Goal: Navigation & Orientation: Understand site structure

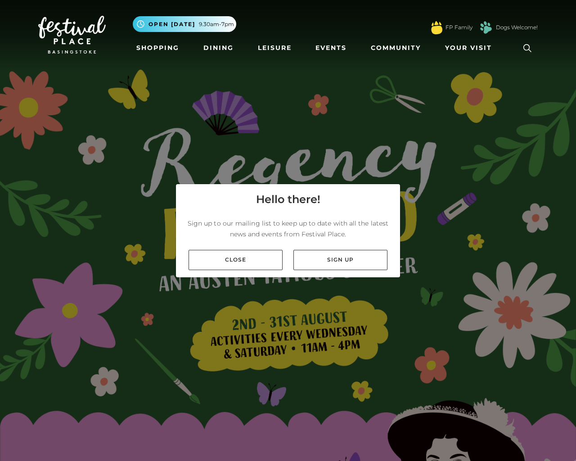
click at [572, 231] on div "Hello there! Sign up to our mailing list to keep up to date with all the latest…" at bounding box center [288, 230] width 576 height 461
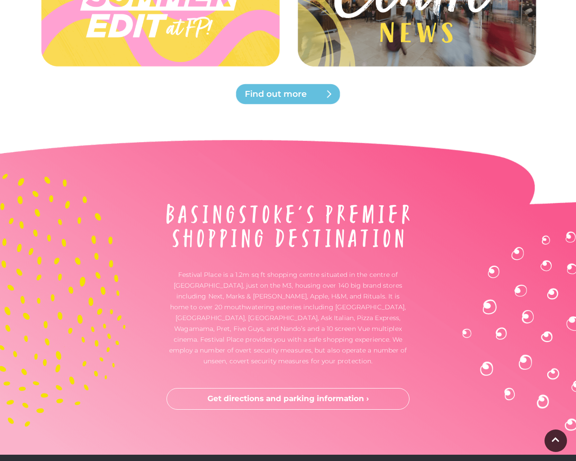
scroll to position [2448, 0]
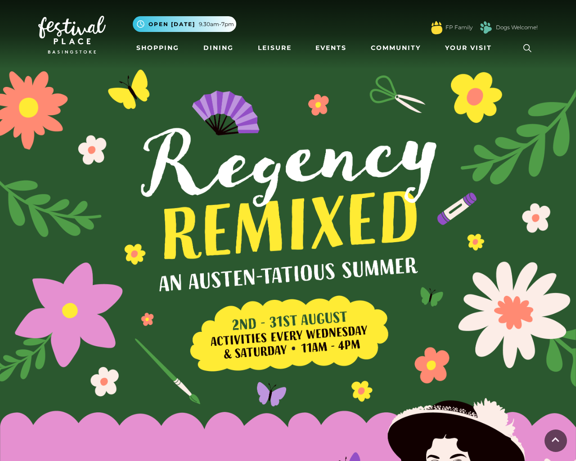
scroll to position [2448, 0]
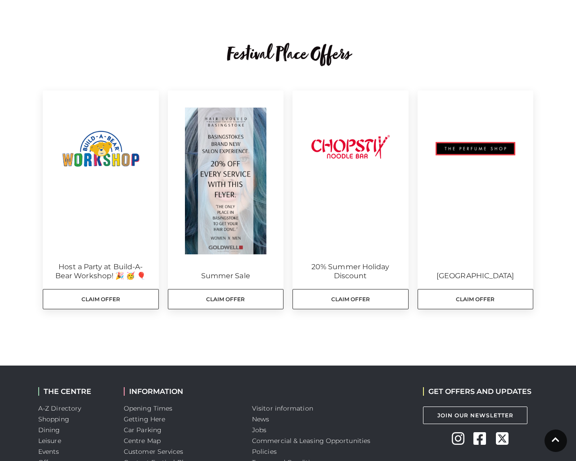
scroll to position [333, 0]
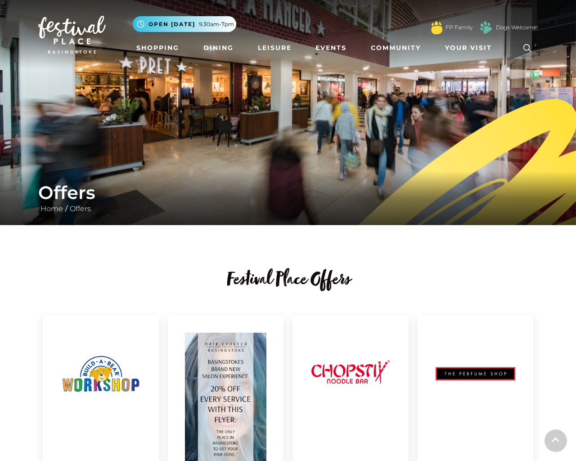
scroll to position [333, 0]
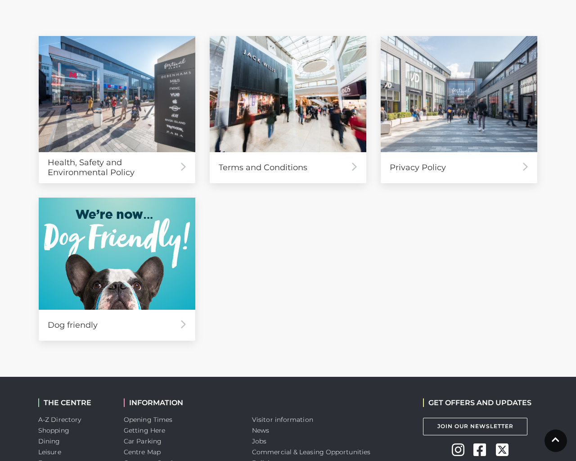
scroll to position [344, 0]
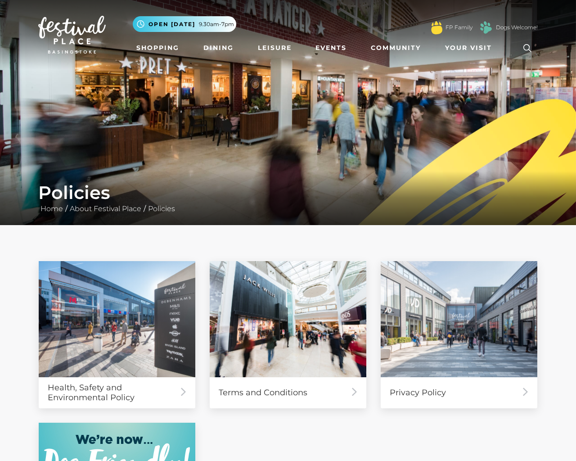
scroll to position [344, 0]
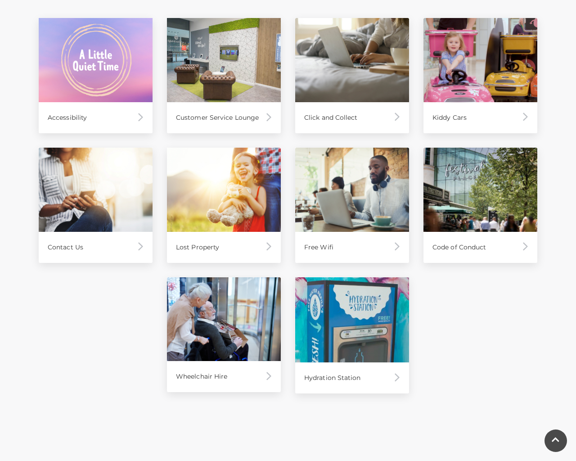
scroll to position [667, 0]
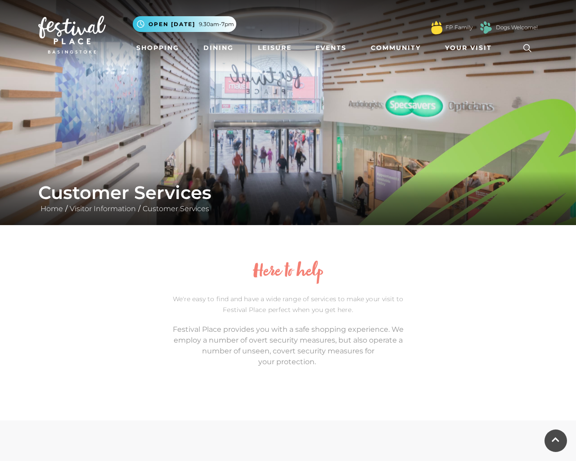
scroll to position [667, 0]
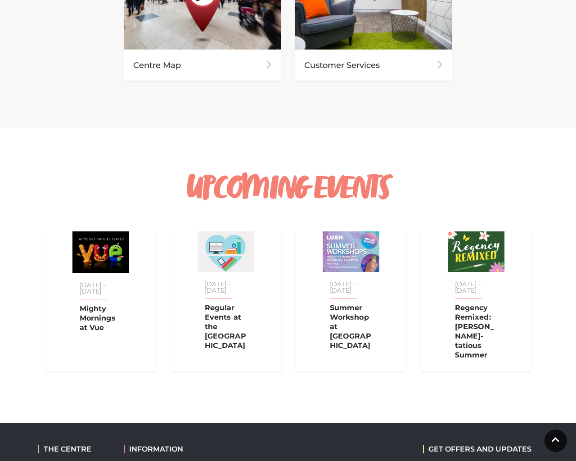
scroll to position [841, 0]
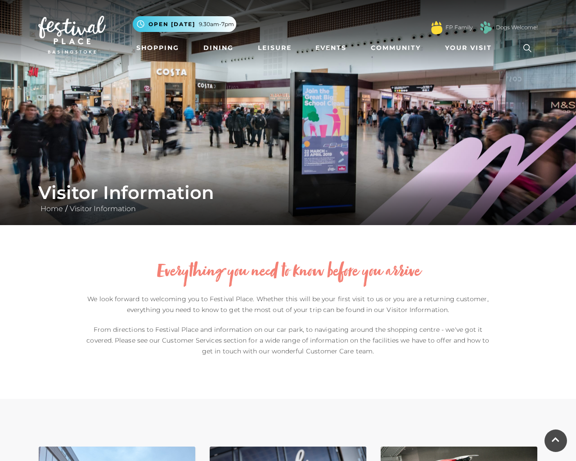
scroll to position [841, 0]
